Goal: Task Accomplishment & Management: Use online tool/utility

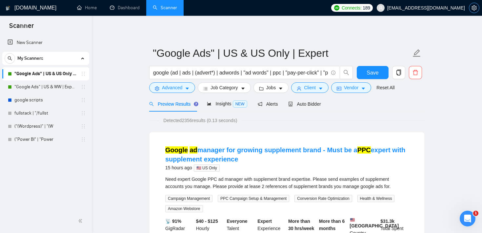
click at [474, 7] on icon "setting" at bounding box center [474, 7] width 5 height 5
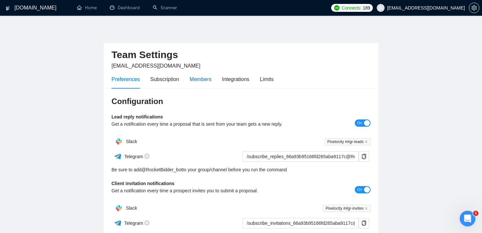
click at [201, 76] on div "Members" at bounding box center [201, 79] width 22 height 8
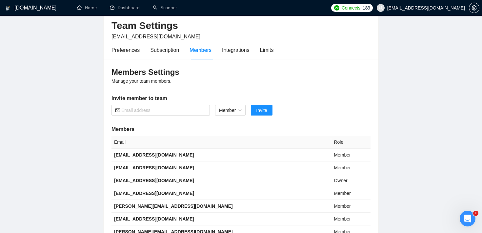
scroll to position [34, 0]
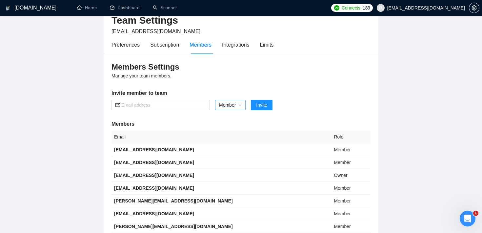
click at [230, 106] on span "Member" at bounding box center [230, 105] width 23 height 10
click at [228, 82] on div "Members Settings Manage your team members. Invite member to team Member Invite …" at bounding box center [241, 160] width 275 height 213
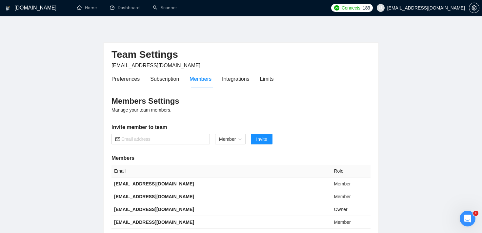
scroll to position [0, 0]
click at [169, 10] on link "Scanner" at bounding box center [165, 8] width 24 height 6
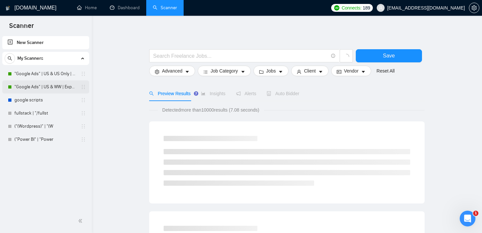
click at [55, 87] on link ""Google Ads" | US & WW | Expert" at bounding box center [45, 86] width 62 height 13
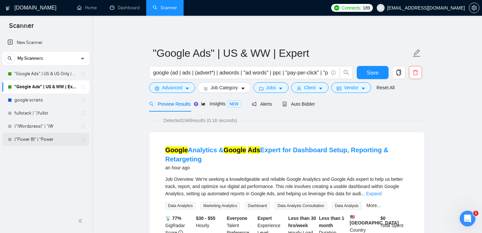
click at [43, 136] on link "("Power BI" | "Power" at bounding box center [45, 139] width 62 height 13
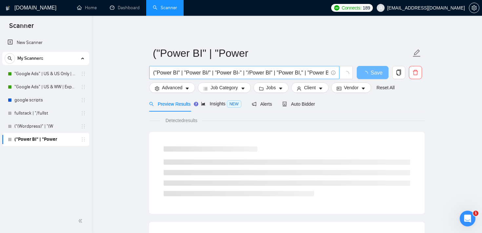
click at [187, 72] on input "("Power BI" | "Power BI/" | "Power BI-" | "/Power BI" | "Power BI," | "Power BI…" at bounding box center [240, 73] width 175 height 8
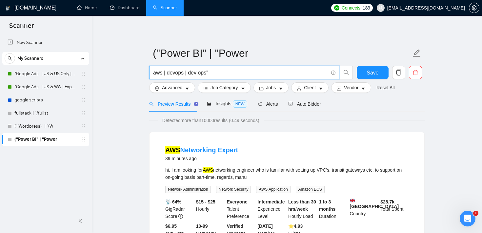
click at [188, 73] on input "aws | devops | dev ops"" at bounding box center [240, 73] width 175 height 8
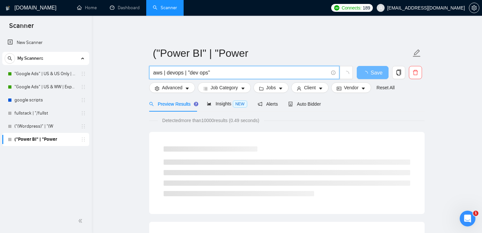
click at [185, 73] on input "aws | devops | "dev ops"" at bounding box center [240, 73] width 175 height 8
click at [195, 73] on input "aws | devops | "dev ops"" at bounding box center [240, 73] width 175 height 8
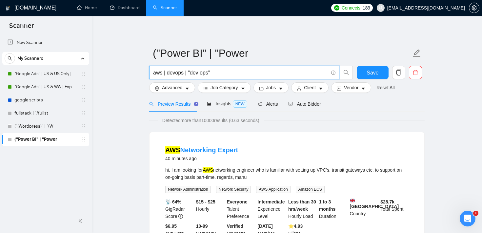
drag, startPoint x: 189, startPoint y: 73, endPoint x: 216, endPoint y: 74, distance: 27.6
click at [216, 74] on input "aws | devops | "dev ops"" at bounding box center [240, 73] width 175 height 8
type input "aws | devops | "dev ops""
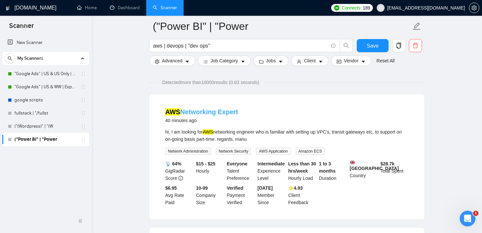
scroll to position [42, 0]
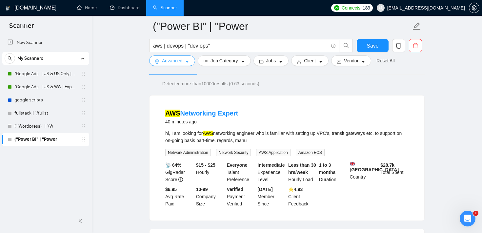
click at [180, 65] on button "Advanced" at bounding box center [172, 60] width 46 height 10
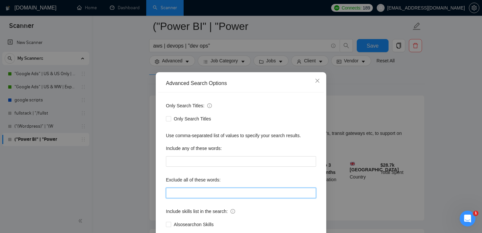
click at [190, 193] on input "text" at bounding box center [241, 193] width 150 height 10
click at [318, 82] on icon "close" at bounding box center [317, 80] width 5 height 5
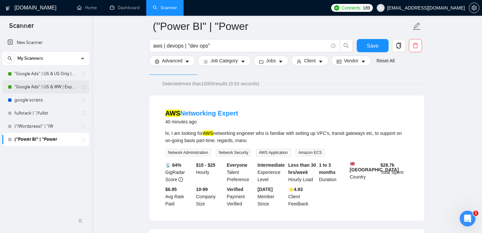
click at [13, 83] on div ""Google Ads" | US & WW | Expert" at bounding box center [47, 86] width 78 height 13
click at [32, 84] on link ""Google Ads" | US & WW | Expert" at bounding box center [45, 86] width 62 height 13
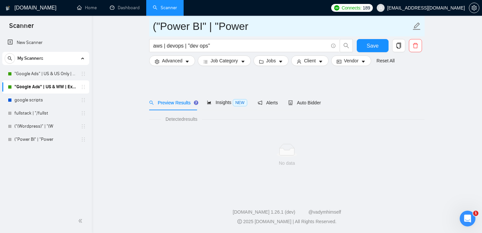
scroll to position [7, 0]
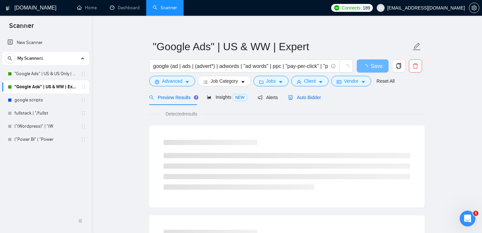
click at [308, 98] on span "Auto Bidder" at bounding box center [304, 97] width 32 height 5
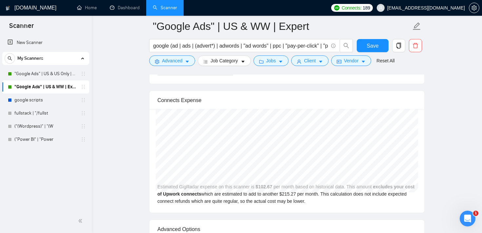
scroll to position [1380, 0]
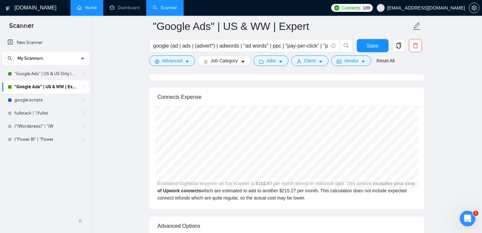
click at [86, 10] on link "Home" at bounding box center [87, 8] width 20 height 6
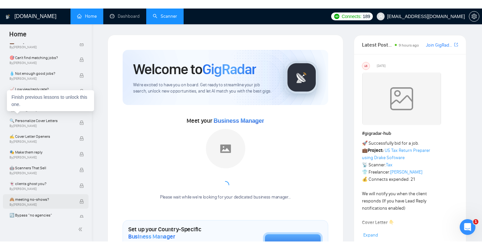
scroll to position [327, 0]
